Goal: Transaction & Acquisition: Obtain resource

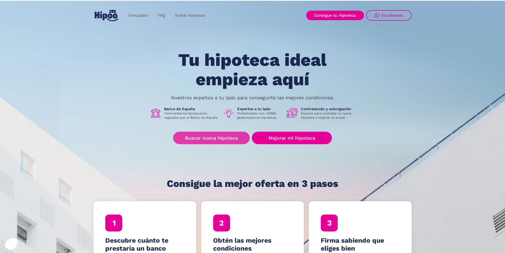
click at [223, 140] on link "Buscar nueva hipoteca" at bounding box center [211, 138] width 77 height 12
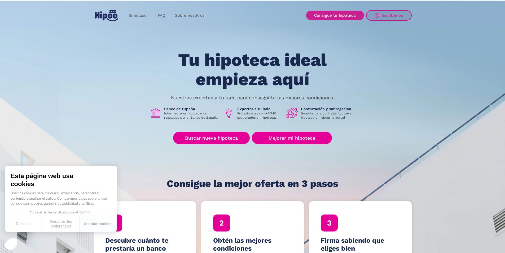
click at [333, 15] on link "Consigue tu hipoteca" at bounding box center [335, 16] width 58 height 10
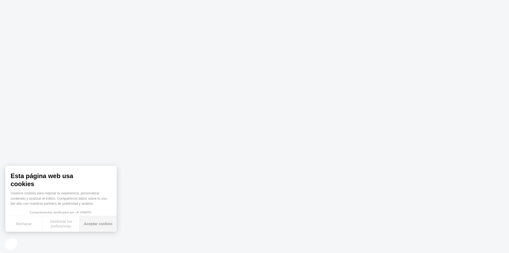
click at [96, 224] on button "Aceptar cookies" at bounding box center [98, 224] width 37 height 16
